Goal: Task Accomplishment & Management: Use online tool/utility

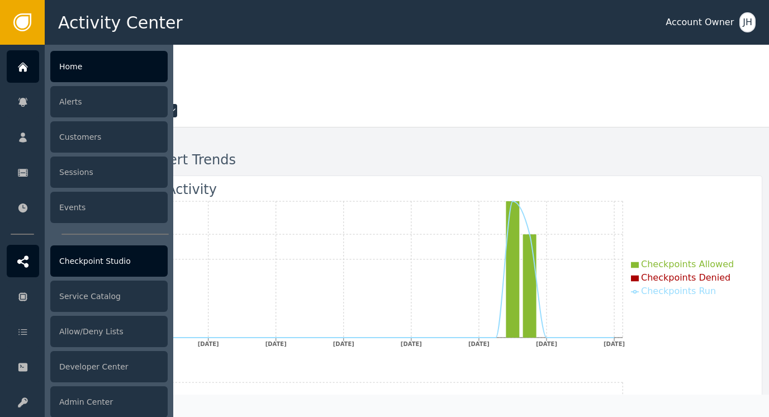
click at [102, 265] on div "Checkpoint Studio" at bounding box center [108, 260] width 117 height 31
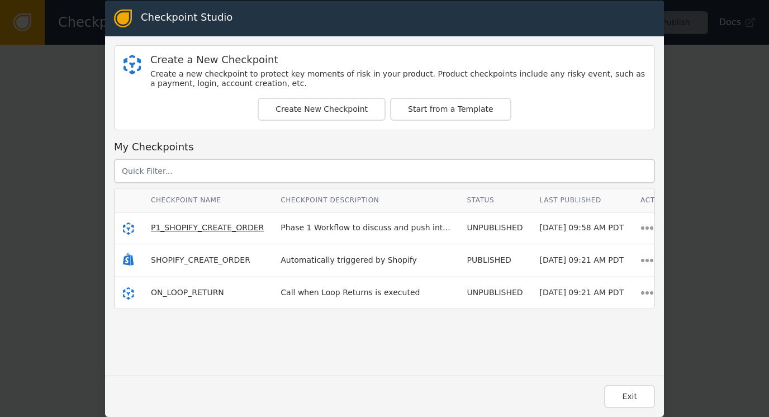
click at [193, 229] on span "P1_SHOPIFY_CREATE_ORDER" at bounding box center [207, 227] width 113 height 9
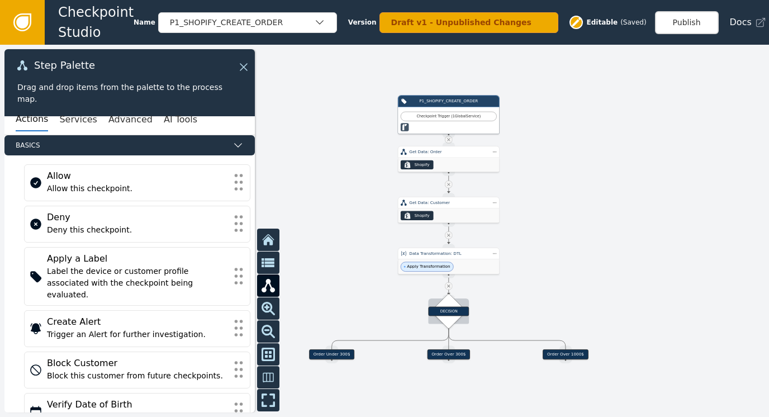
click at [459, 312] on div "DECISION" at bounding box center [448, 310] width 41 height 9
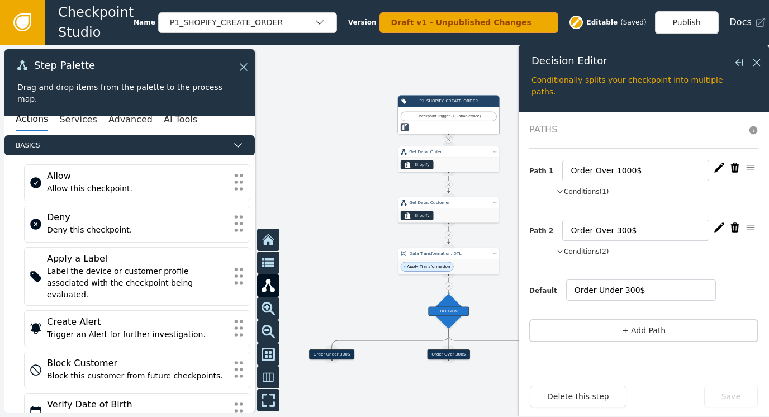
click at [489, 292] on div at bounding box center [384, 231] width 769 height 372
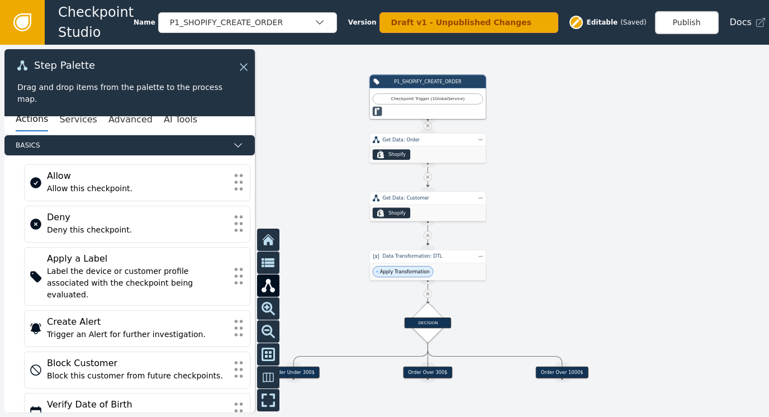
click at [30, 20] on icon at bounding box center [22, 22] width 18 height 18
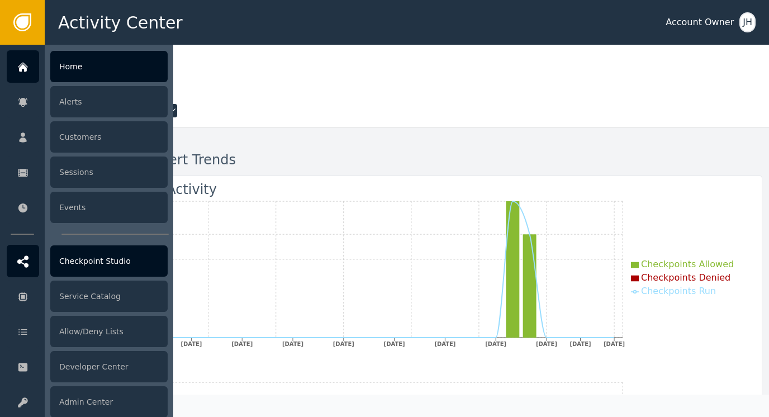
click at [101, 258] on div "Checkpoint Studio" at bounding box center [108, 260] width 117 height 31
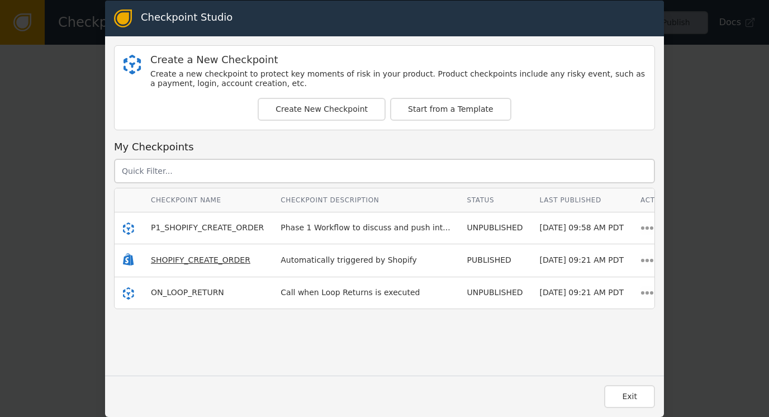
click at [183, 258] on span "SHOPIFY_CREATE_ORDER" at bounding box center [200, 259] width 99 height 9
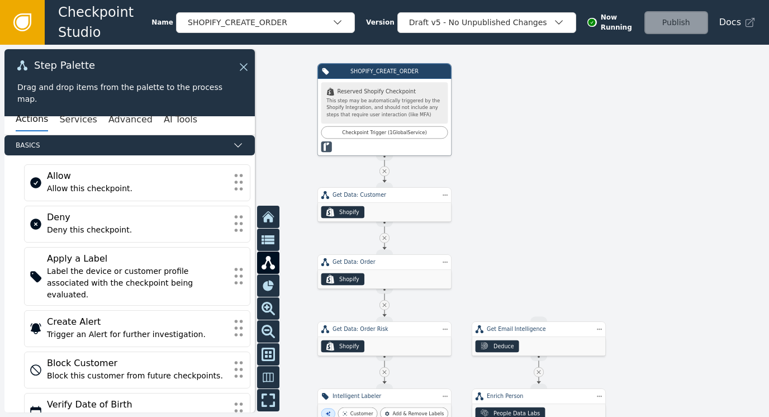
click at [19, 22] on icon at bounding box center [22, 22] width 12 height 12
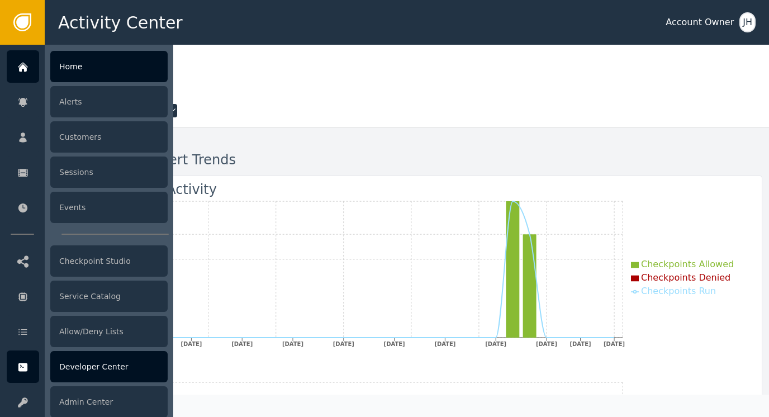
click at [90, 370] on div "Developer Center" at bounding box center [108, 366] width 117 height 31
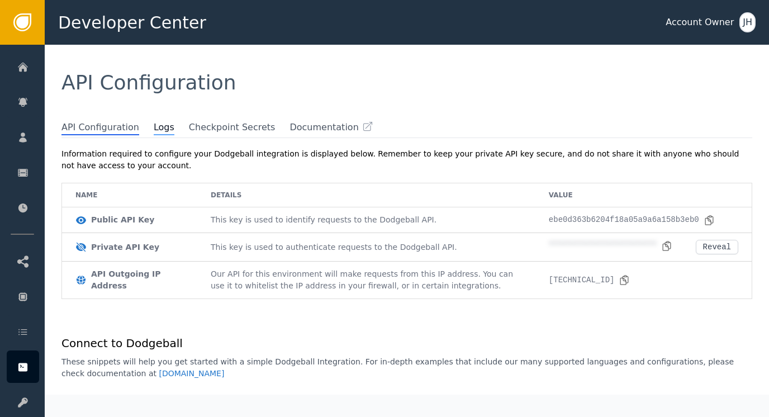
click at [154, 132] on span "Logs" at bounding box center [164, 128] width 21 height 15
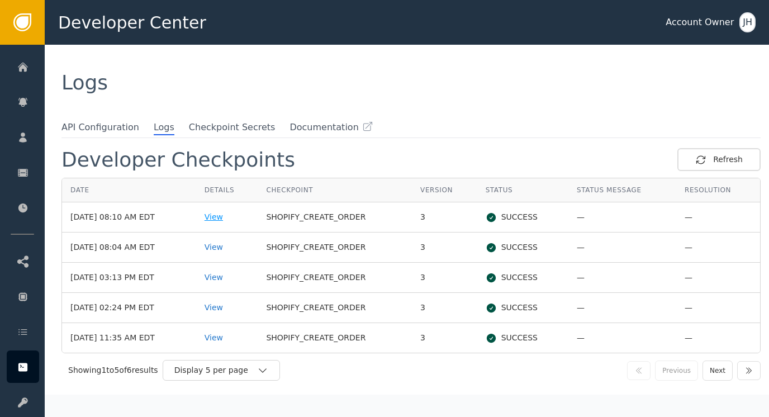
click at [228, 215] on div "View" at bounding box center [226, 217] width 45 height 12
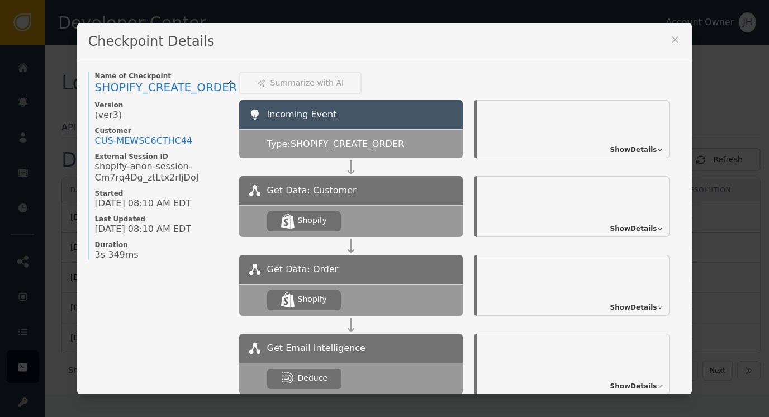
click at [633, 147] on span "Show Details" at bounding box center [633, 150] width 47 height 10
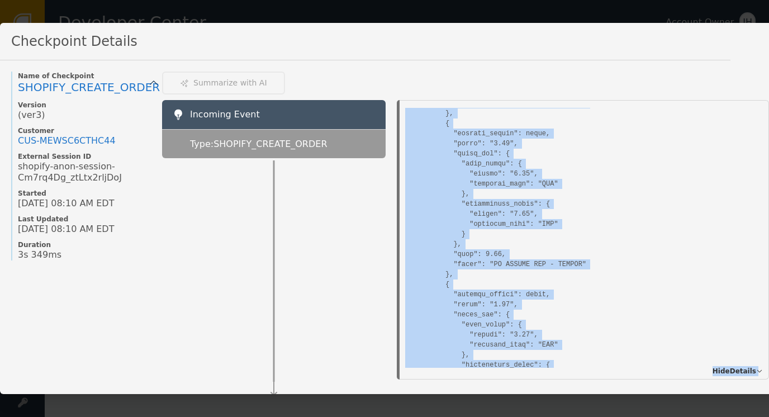
scroll to position [5786, 0]
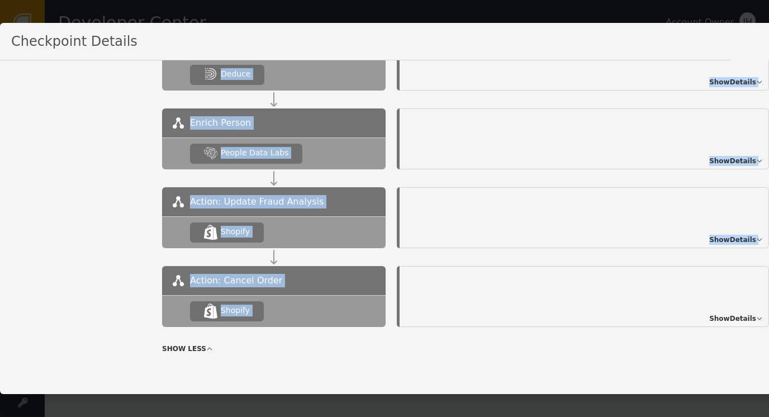
drag, startPoint x: 406, startPoint y: 122, endPoint x: 455, endPoint y: 279, distance: 164.1
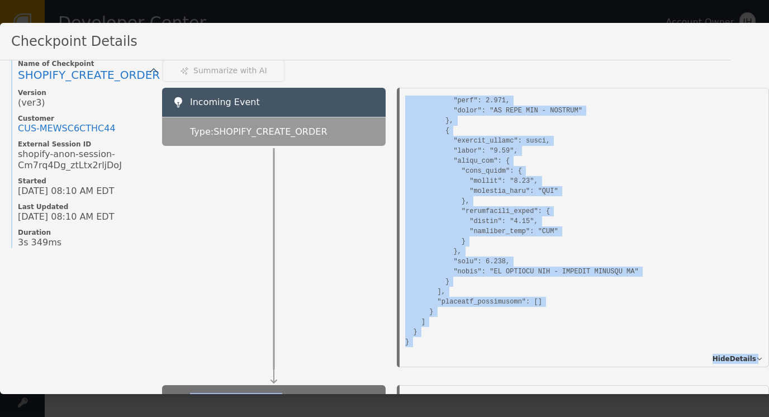
scroll to position [0, 0]
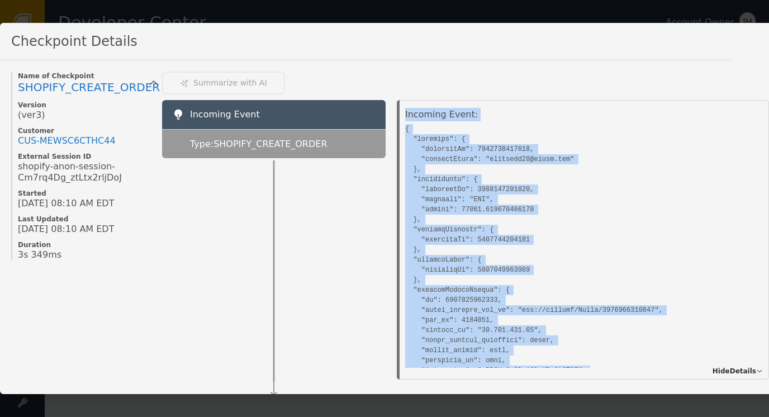
drag, startPoint x: 411, startPoint y: 344, endPoint x: 399, endPoint y: 125, distance: 219.3
click at [399, 125] on div "Incoming Event: Hide Details" at bounding box center [582, 239] width 394 height 279
copy div "Incoming Event: { "customer": { "externalId": 5207567827155, "primaryEmail": "r…"
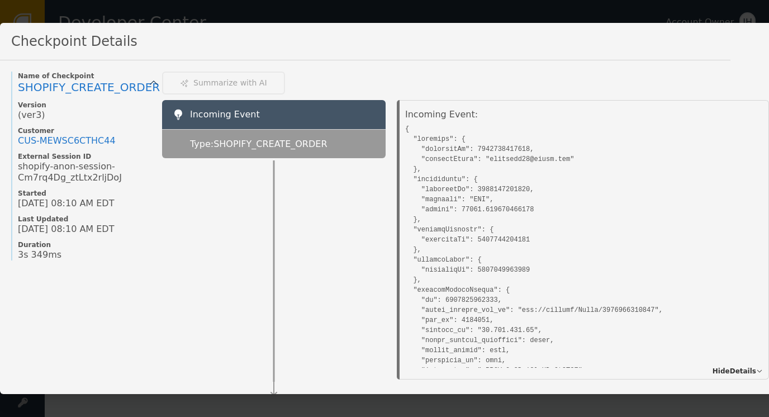
click at [594, 60] on div "Name of Checkpoint SHOPIFY_CREATE_ORDER Version (ver 3 ) Customer CUS- MEWSC6CT…" at bounding box center [395, 227] width 791 height 334
click at [721, 52] on div "Checkpoint Details" at bounding box center [365, 41] width 730 height 37
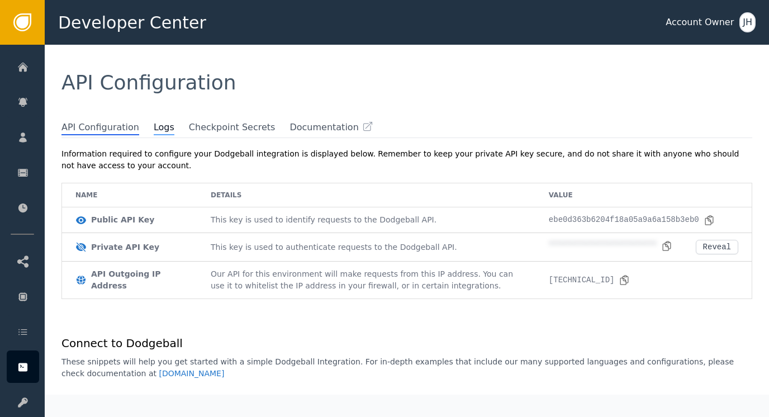
click at [154, 128] on span "Logs" at bounding box center [164, 128] width 21 height 15
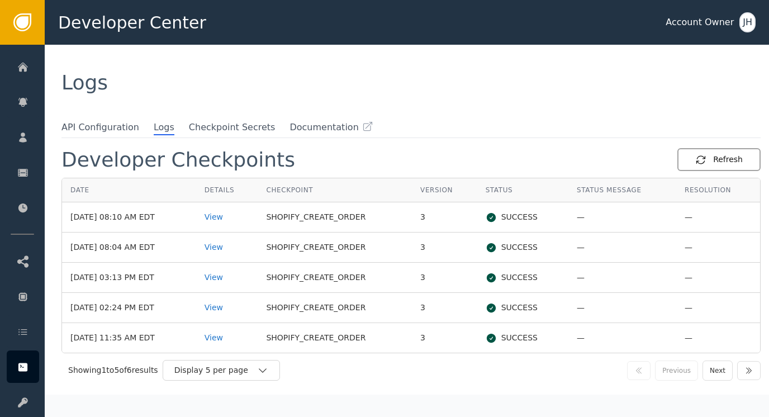
click at [697, 161] on icon "button" at bounding box center [700, 159] width 11 height 11
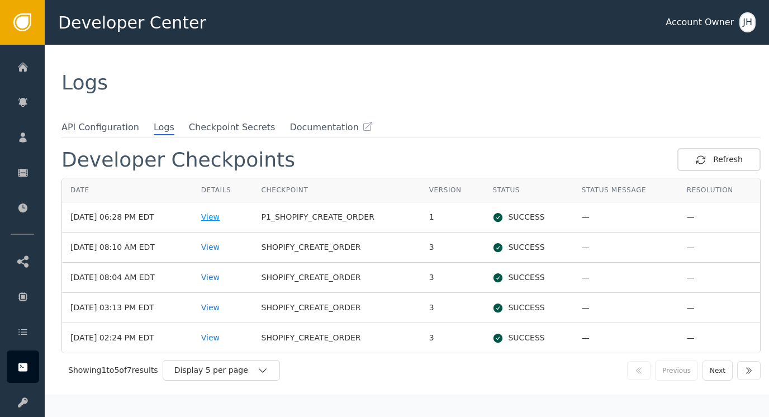
click at [220, 218] on div "View" at bounding box center [223, 217] width 44 height 12
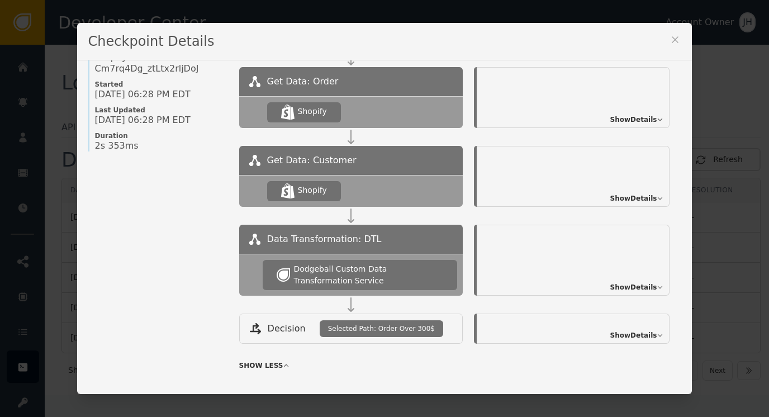
scroll to position [112, 0]
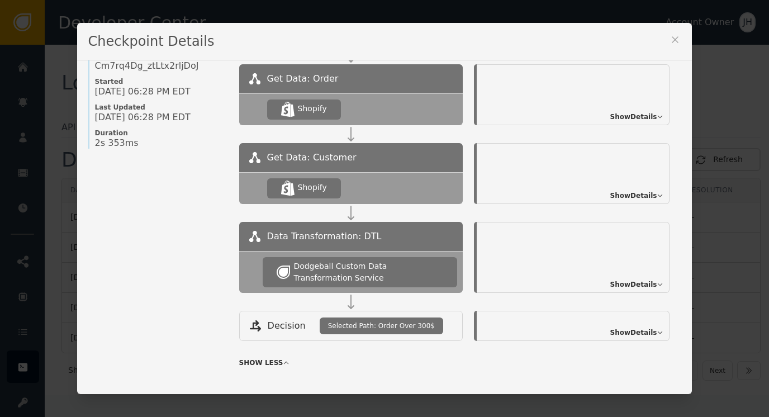
click at [618, 112] on span "Show Details" at bounding box center [633, 117] width 47 height 10
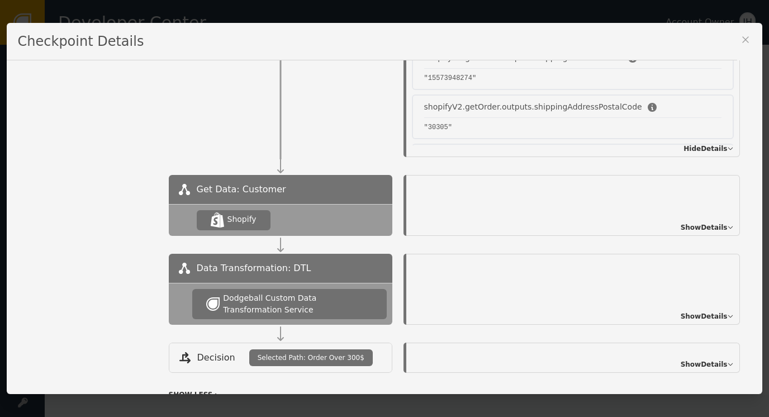
scroll to position [345, 0]
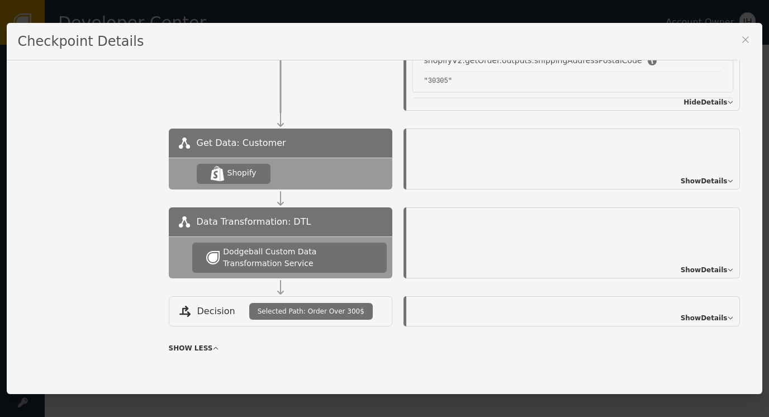
click at [695, 179] on span "Show Details" at bounding box center [703, 181] width 47 height 10
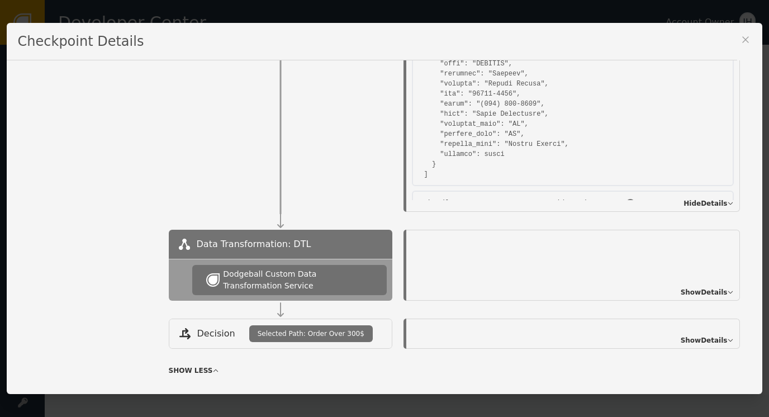
scroll to position [564, 0]
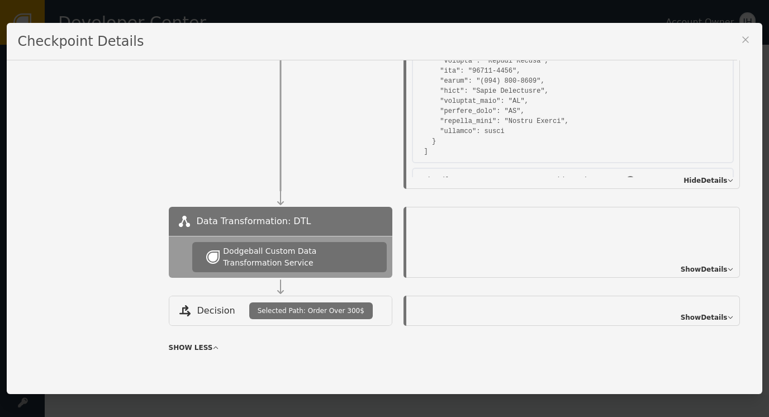
click at [691, 266] on span "Show Details" at bounding box center [703, 269] width 47 height 10
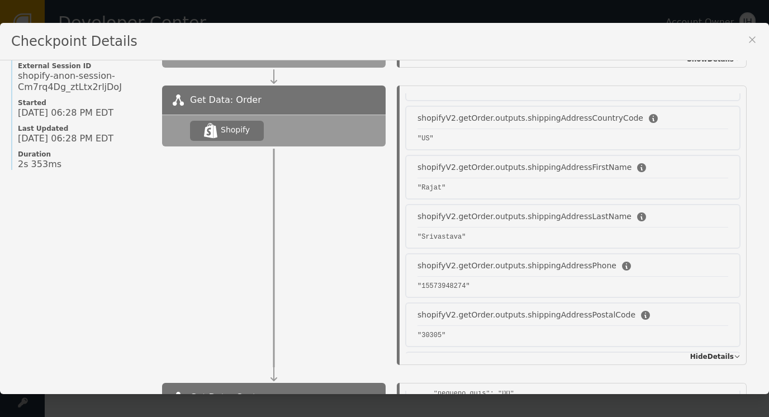
scroll to position [0, 0]
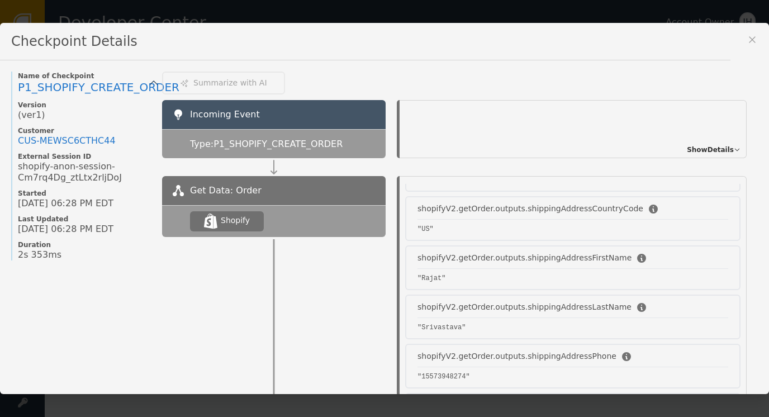
click at [687, 147] on span "Show Details" at bounding box center [710, 150] width 47 height 10
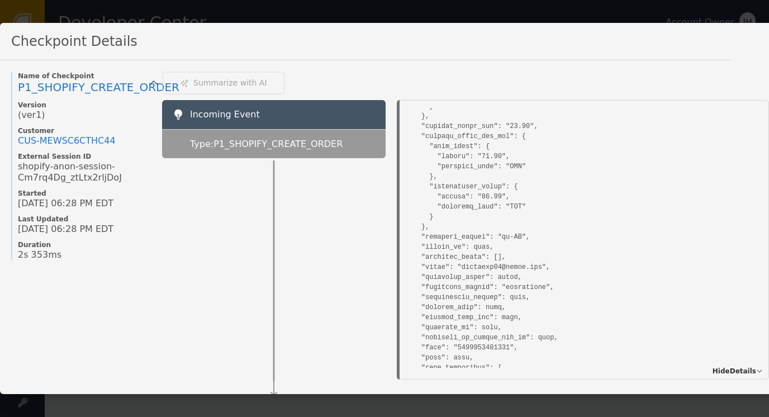
scroll to position [838, 0]
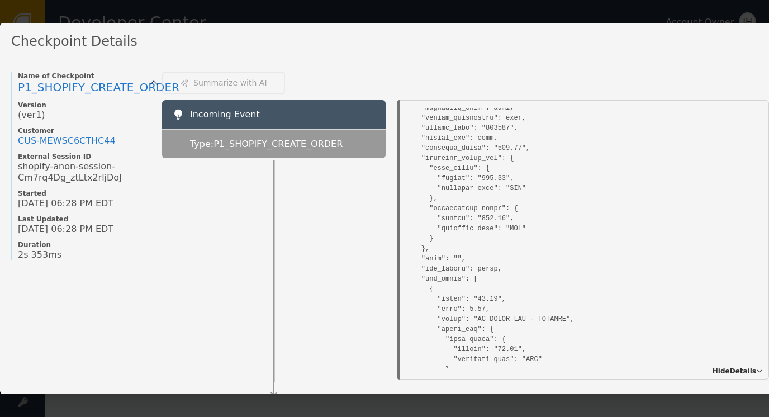
scroll to position [1229, 0]
click at [308, 213] on div at bounding box center [273, 268] width 223 height 221
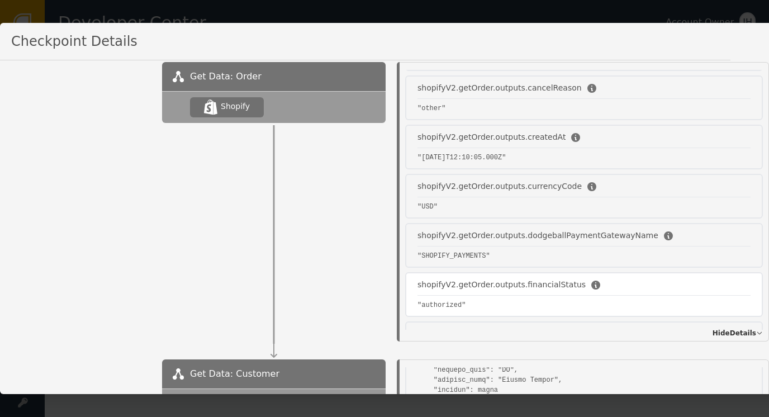
scroll to position [391, 0]
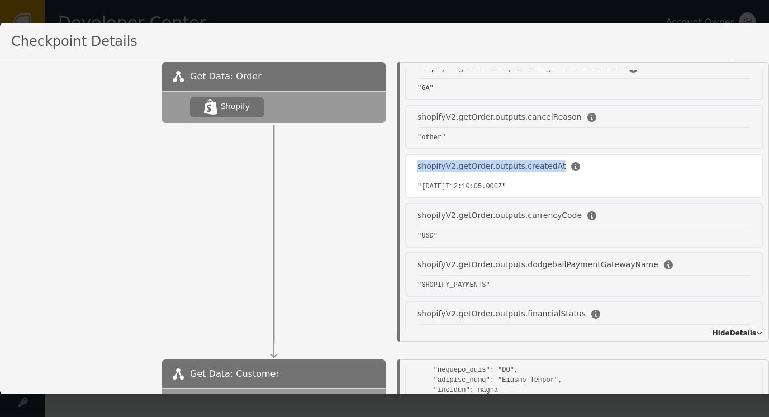
drag, startPoint x: 418, startPoint y: 156, endPoint x: 546, endPoint y: 160, distance: 128.0
click at [546, 160] on div "shopifyV2.getOrder.outputs.createdAt" at bounding box center [491, 166] width 148 height 12
drag, startPoint x: 546, startPoint y: 160, endPoint x: 526, endPoint y: 156, distance: 20.5
copy div "shopifyV2.getOrder.outputs.createdAt"
click at [623, 163] on div "shopifyV2.getOrder.outputs.createdAt "2025-08-29T12:10:05.000Z"" at bounding box center [584, 176] width 358 height 45
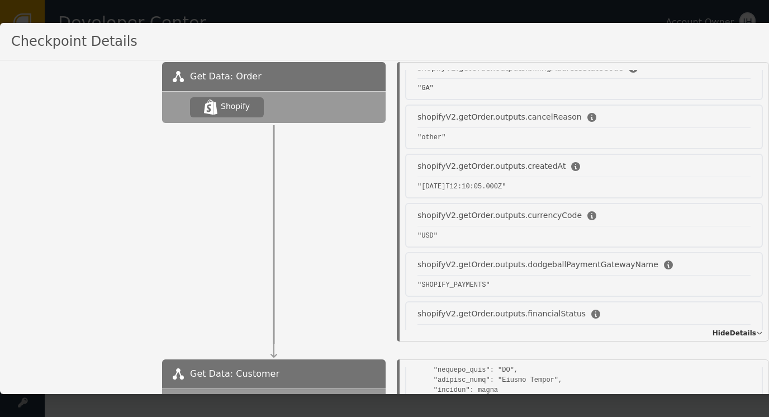
click at [326, 367] on div "Get Data: Customer" at bounding box center [273, 373] width 223 height 29
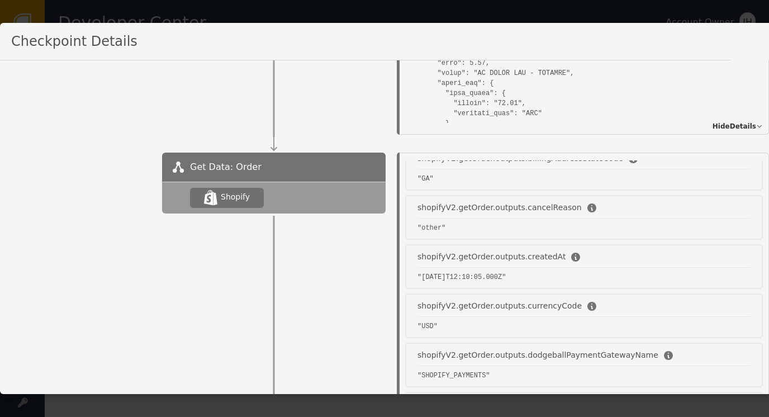
scroll to position [223, 0]
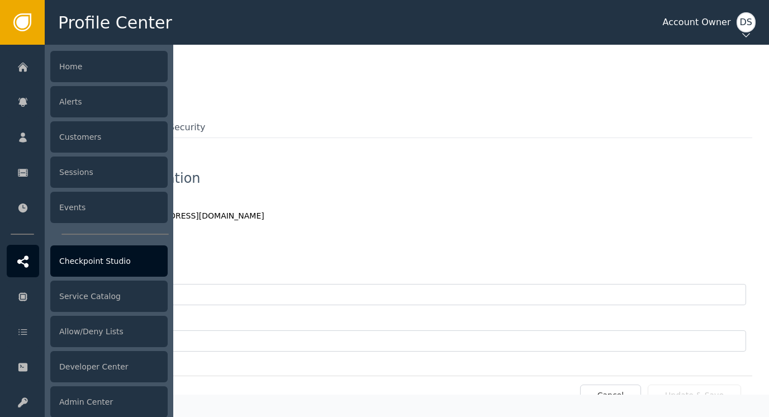
click at [90, 268] on div "Checkpoint Studio" at bounding box center [108, 260] width 117 height 31
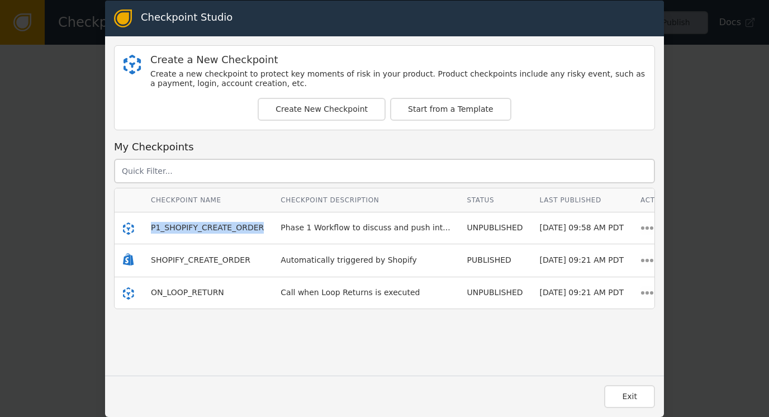
drag, startPoint x: 253, startPoint y: 232, endPoint x: 122, endPoint y: 227, distance: 131.4
click at [122, 227] on tr "P1_SHOPIFY_CREATE_ORDER Phase 1 Workflow to discuss and push int... UNPUBLISHED…" at bounding box center [398, 228] width 566 height 32
copy span "P1_SHOPIFY_CREATE_ORDER"
click at [197, 230] on span "P1_SHOPIFY_CREATE_ORDER" at bounding box center [207, 227] width 113 height 9
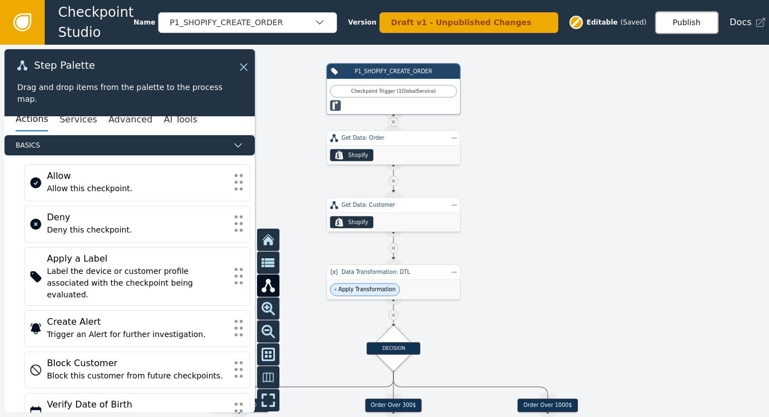
click at [684, 23] on button "Publish" at bounding box center [687, 22] width 64 height 23
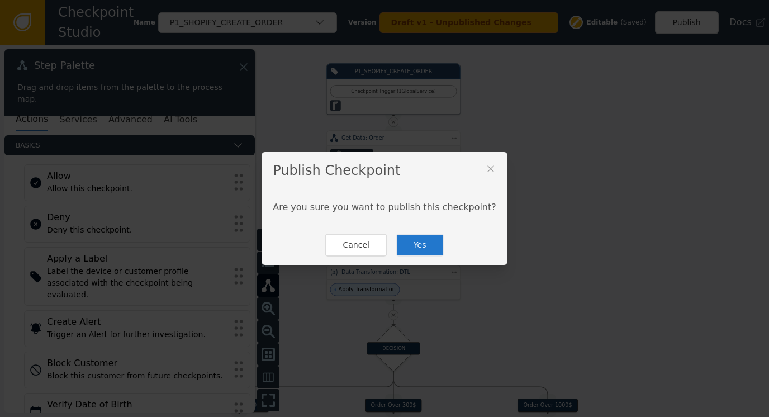
click at [417, 240] on button "Yes" at bounding box center [420, 245] width 49 height 23
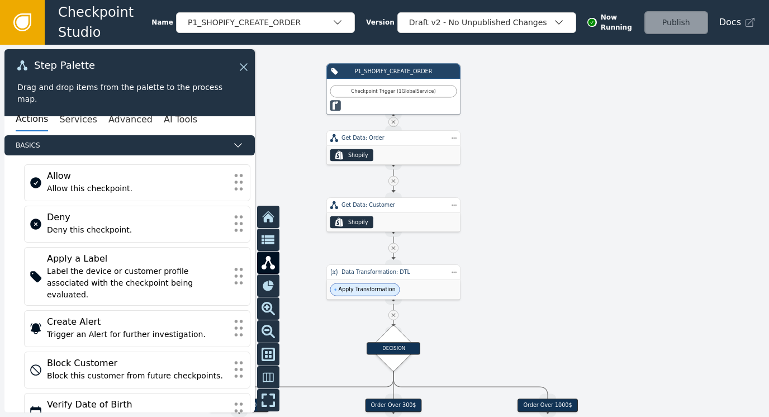
click at [22, 20] on icon at bounding box center [22, 22] width 12 height 12
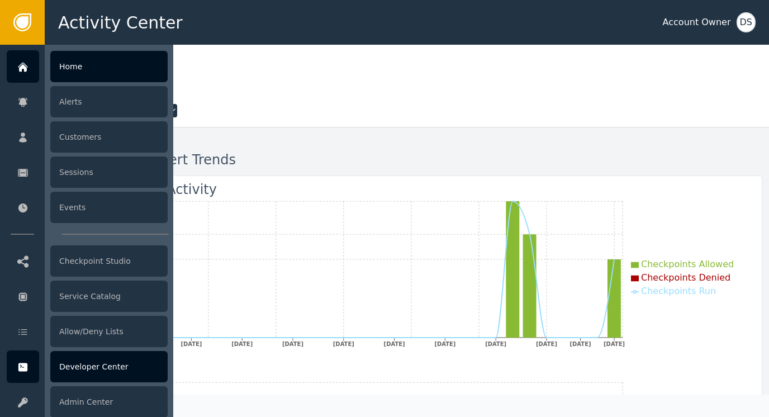
click at [94, 368] on div "Developer Center" at bounding box center [108, 366] width 117 height 31
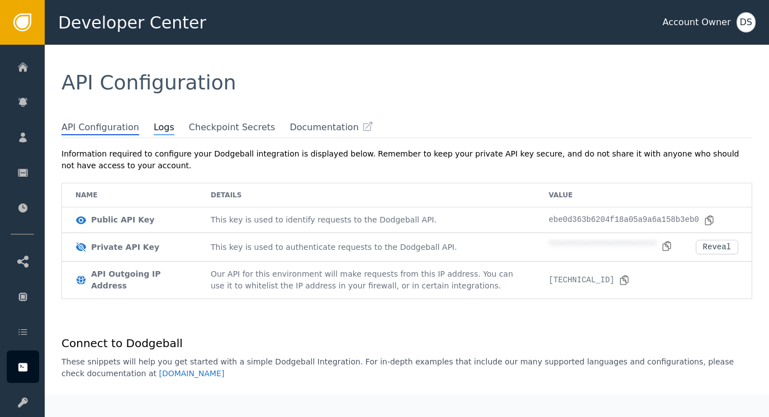
click at [154, 130] on span "Logs" at bounding box center [164, 128] width 21 height 15
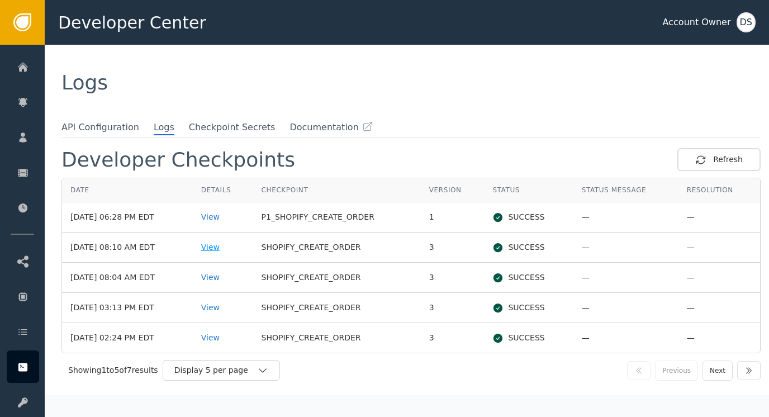
click at [224, 246] on div "View" at bounding box center [223, 247] width 44 height 12
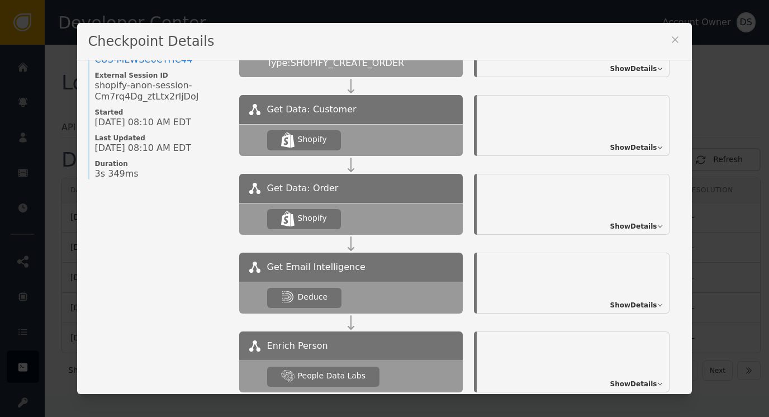
scroll to position [80, 0]
click at [626, 231] on div "Show Details" at bounding box center [573, 204] width 193 height 61
click at [634, 229] on span "Show Details" at bounding box center [633, 227] width 47 height 10
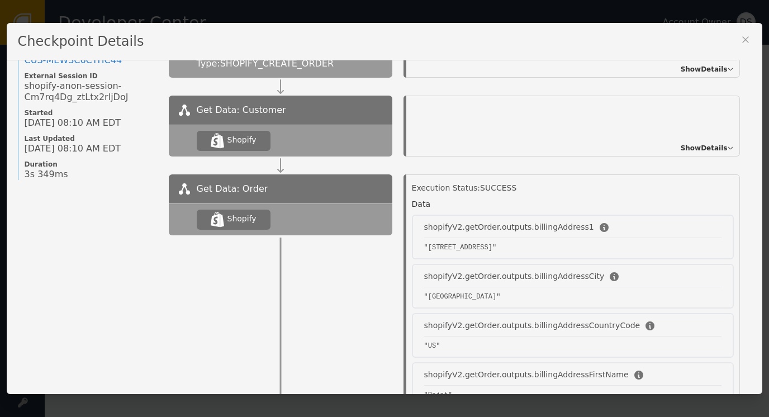
click at [545, 125] on div "Show Details" at bounding box center [573, 126] width 334 height 61
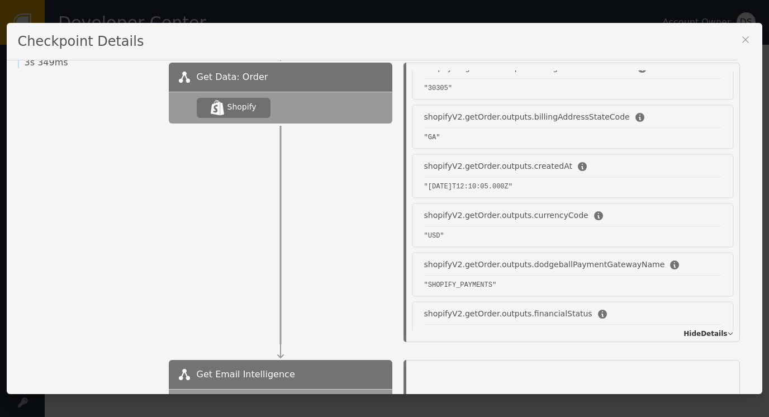
scroll to position [0, 0]
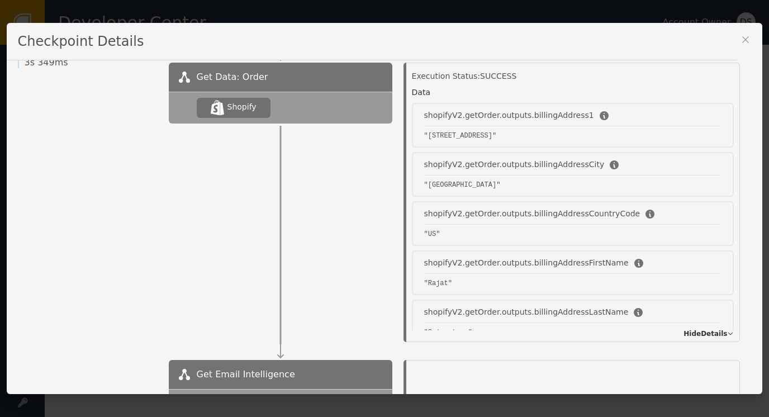
click at [740, 39] on icon at bounding box center [745, 39] width 11 height 11
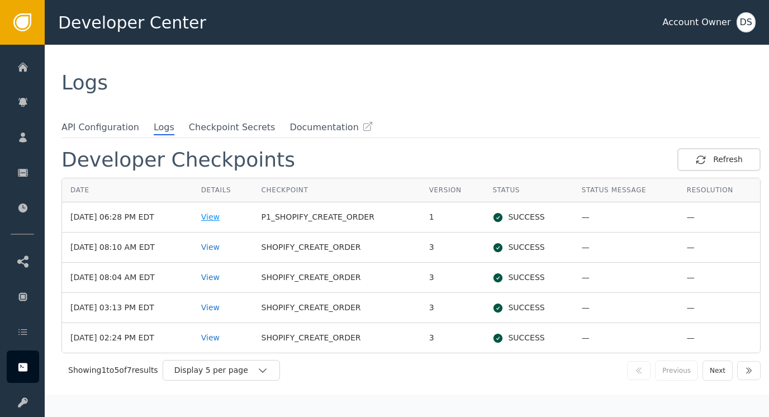
click at [228, 216] on div "View" at bounding box center [223, 217] width 44 height 12
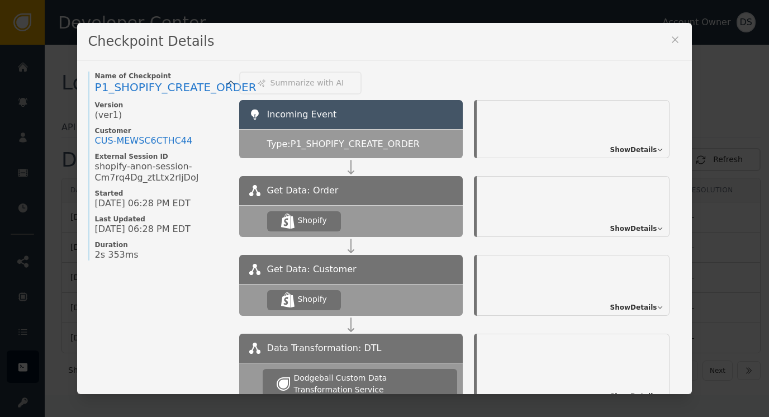
click at [615, 307] on span "Show Details" at bounding box center [633, 307] width 47 height 10
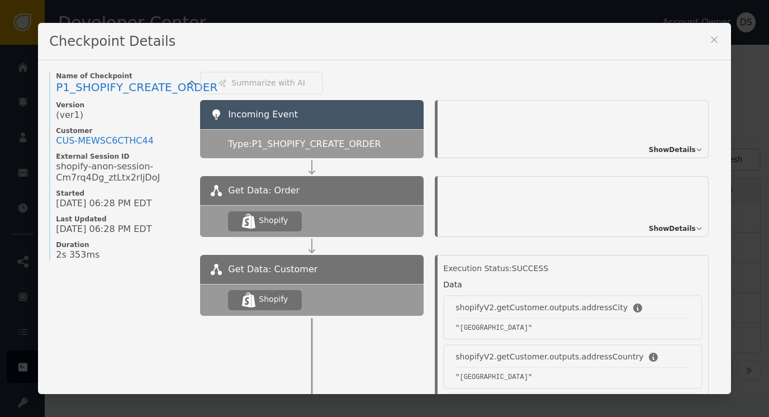
click at [659, 226] on span "Show Details" at bounding box center [672, 228] width 47 height 10
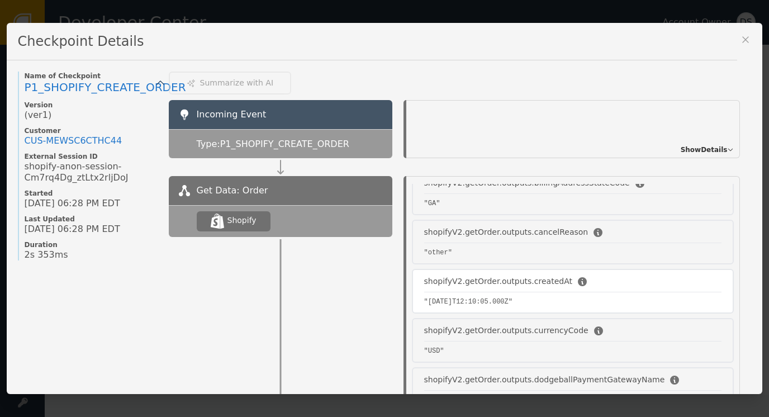
scroll to position [391, 0]
click at [536, 296] on pre ""[DATE]T12:10:05.000Z"" at bounding box center [573, 301] width 298 height 10
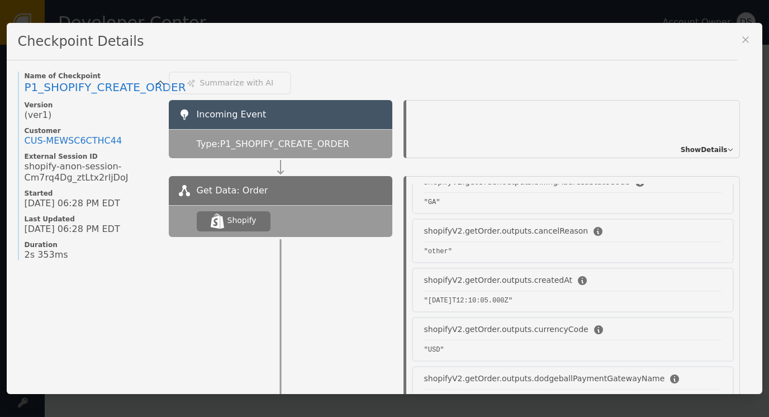
click at [740, 42] on icon at bounding box center [745, 39] width 11 height 11
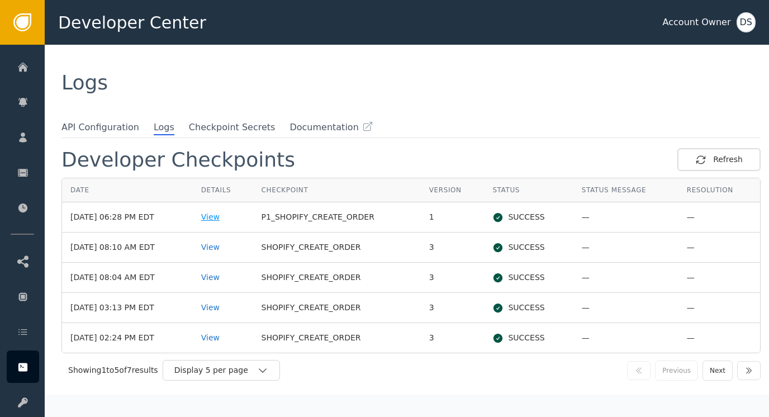
click at [225, 216] on div "View" at bounding box center [223, 217] width 44 height 12
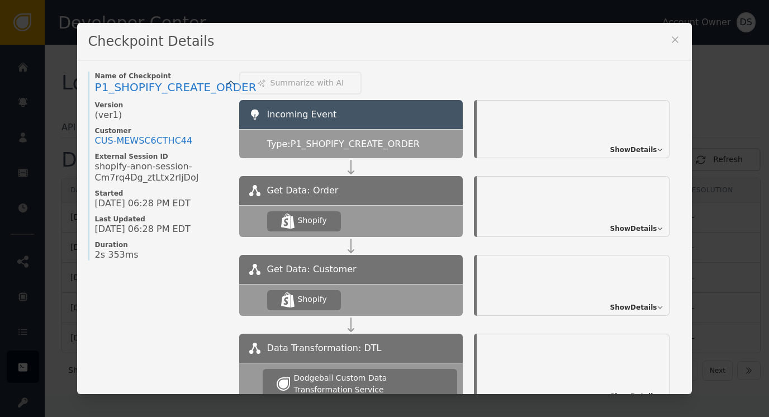
scroll to position [126, 0]
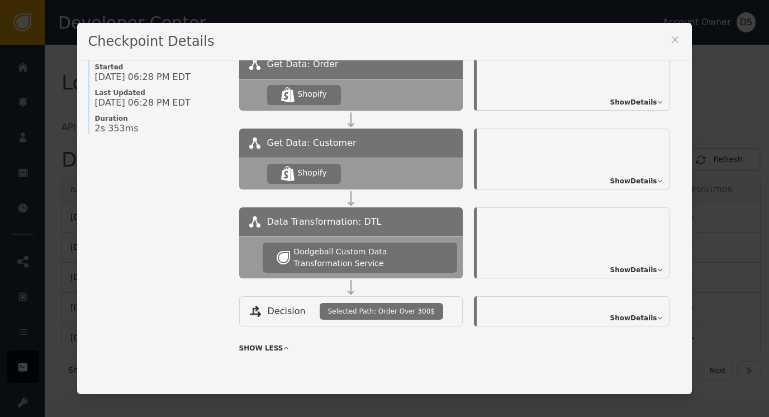
click at [620, 269] on span "Show Details" at bounding box center [633, 270] width 47 height 10
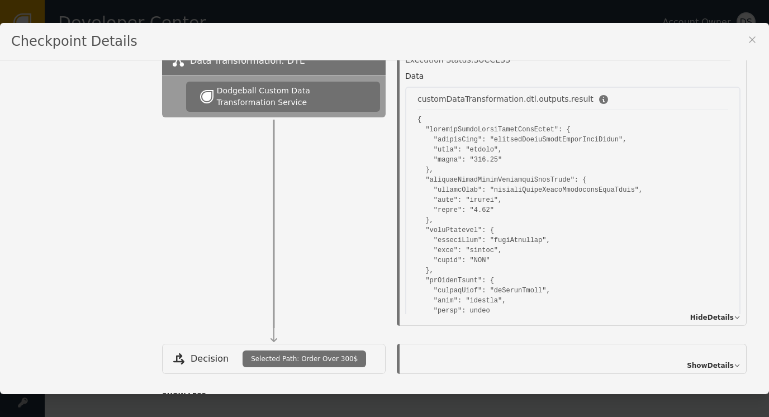
scroll to position [0, 0]
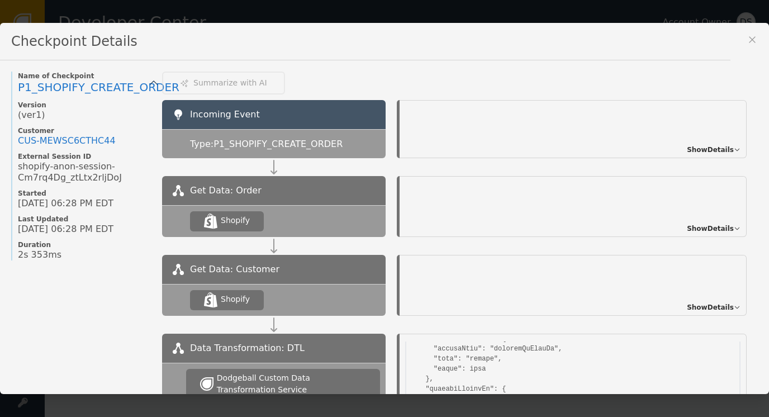
click at [746, 42] on icon at bounding box center [751, 39] width 11 height 11
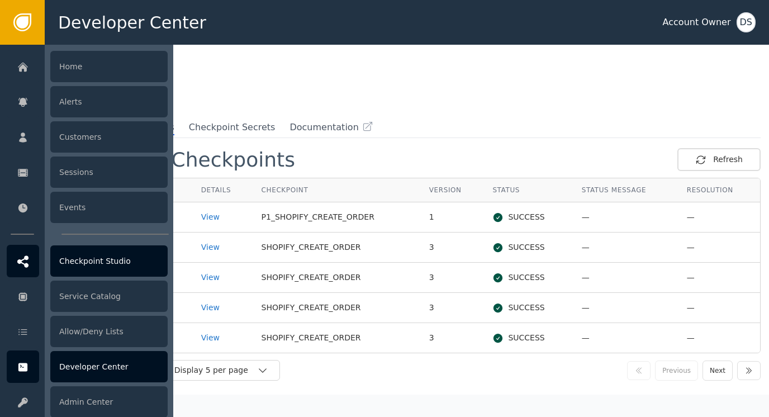
click at [104, 258] on div "Checkpoint Studio" at bounding box center [108, 260] width 117 height 31
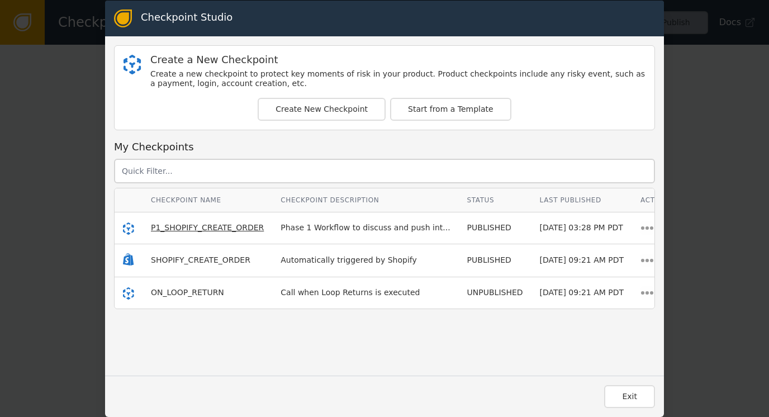
click at [180, 232] on span "P1_SHOPIFY_CREATE_ORDER" at bounding box center [207, 227] width 113 height 9
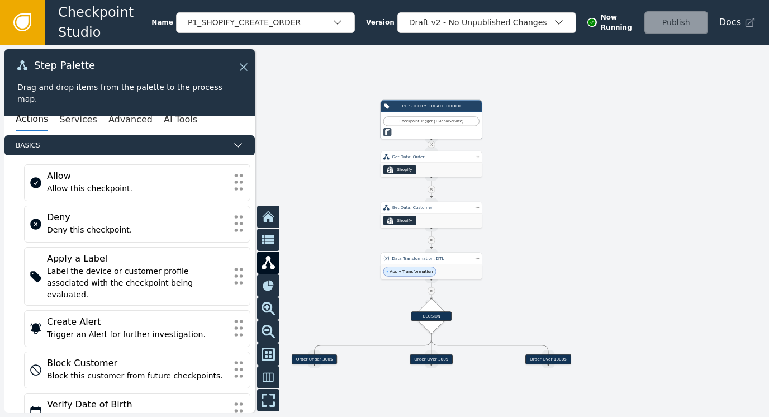
click at [450, 275] on div "Apply Transformation" at bounding box center [430, 271] width 101 height 15
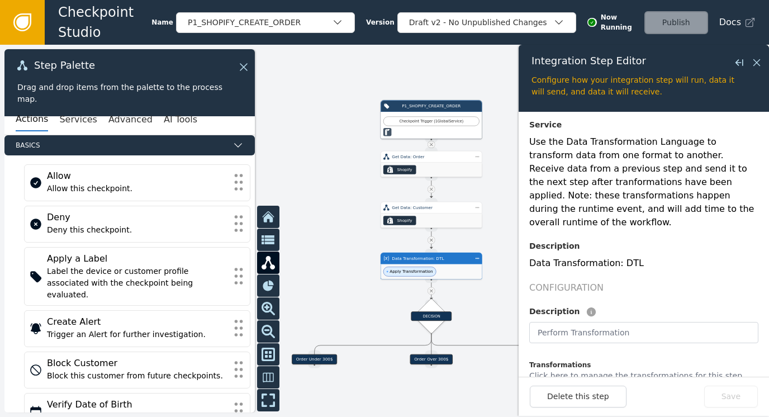
scroll to position [168, 0]
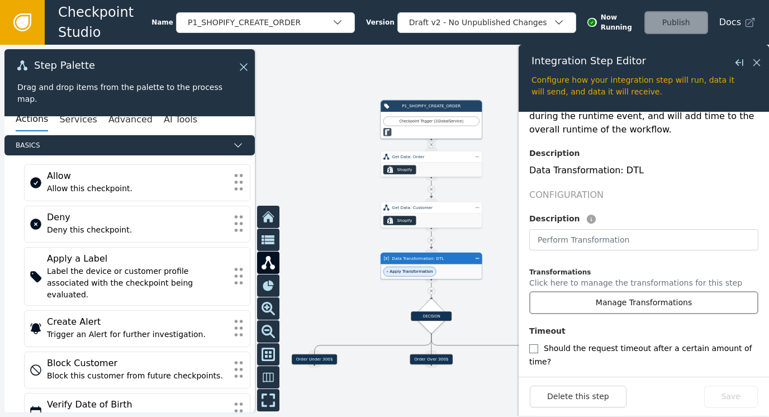
click at [607, 291] on button "Manage Transformations" at bounding box center [643, 302] width 229 height 23
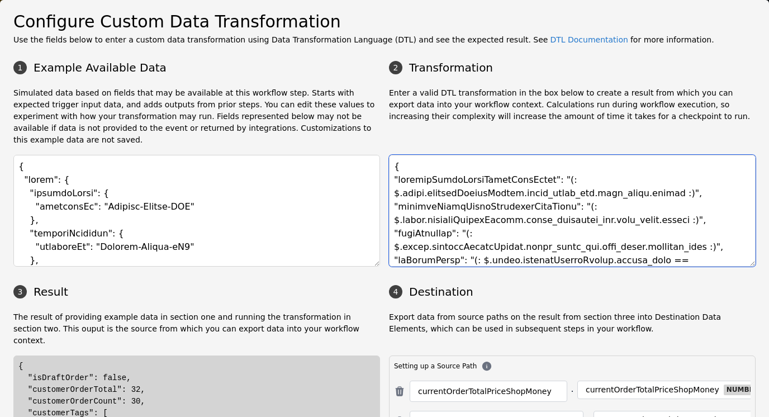
click at [476, 178] on textarea at bounding box center [572, 211] width 366 height 112
click at [493, 208] on textarea at bounding box center [572, 211] width 366 height 112
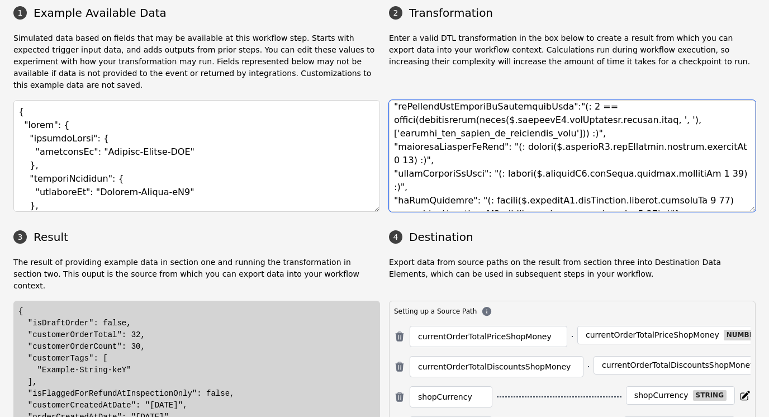
scroll to position [56, 0]
click at [580, 146] on textarea at bounding box center [572, 155] width 366 height 112
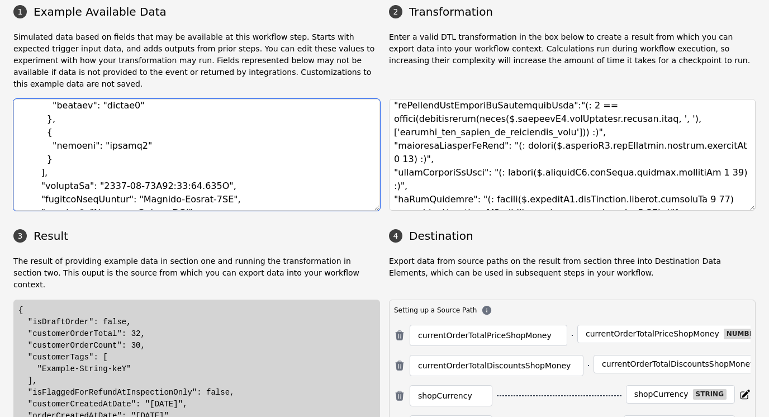
scroll to position [838, 0]
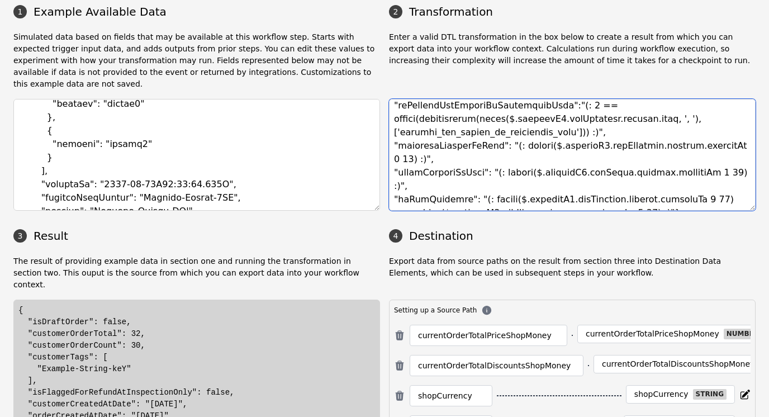
drag, startPoint x: 525, startPoint y: 158, endPoint x: 674, endPoint y: 159, distance: 149.2
click at [674, 159] on textarea at bounding box center [572, 155] width 366 height 112
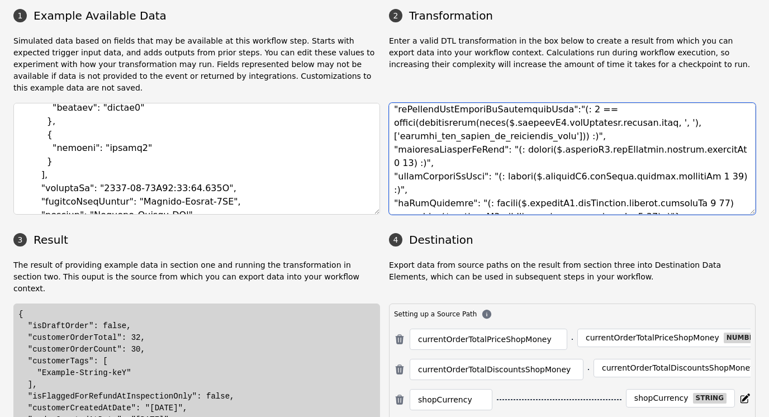
scroll to position [134, 0]
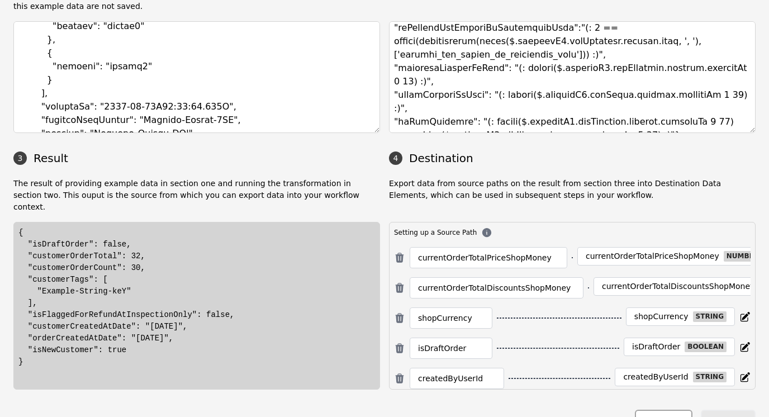
click at [674, 409] on button "Close" at bounding box center [663, 420] width 57 height 23
